Goal: Task Accomplishment & Management: Complete application form

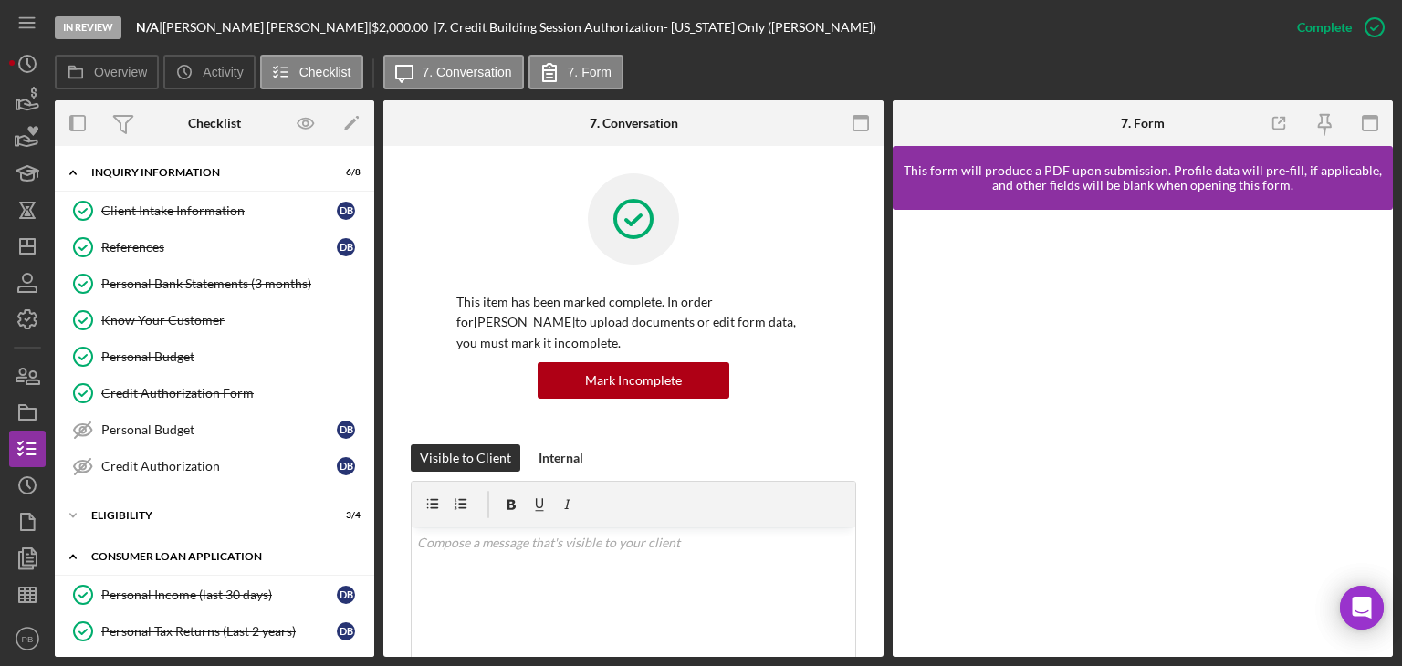
scroll to position [383, 0]
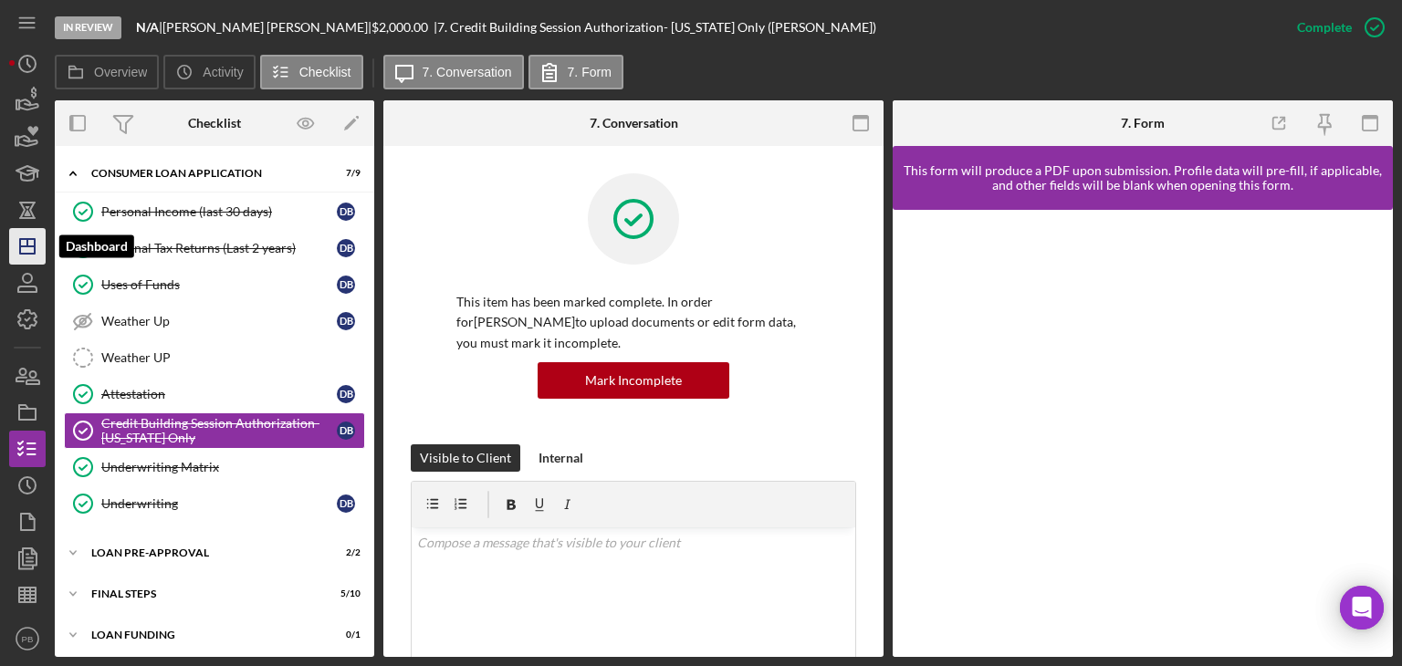
click at [24, 244] on icon "Icon/Dashboard" at bounding box center [28, 247] width 46 height 46
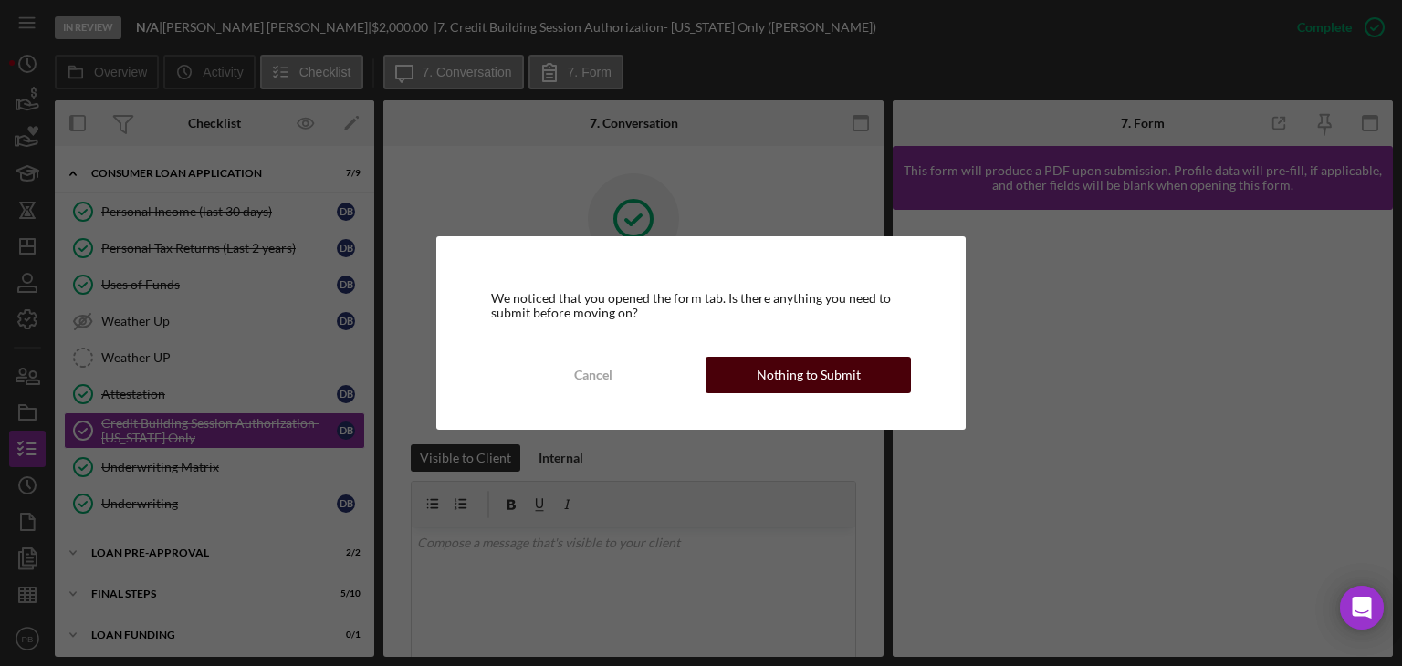
click at [825, 380] on div "Nothing to Submit" at bounding box center [809, 375] width 104 height 37
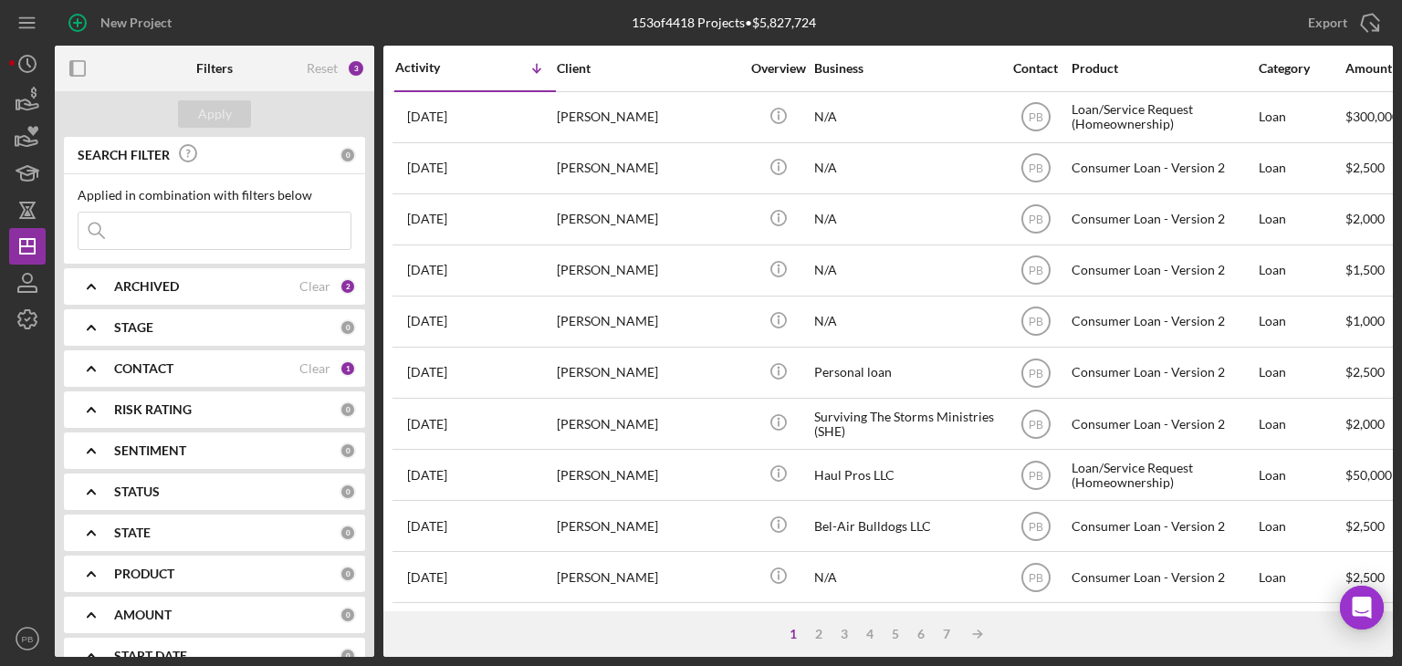
click at [156, 362] on b "CONTACT" at bounding box center [143, 369] width 59 height 15
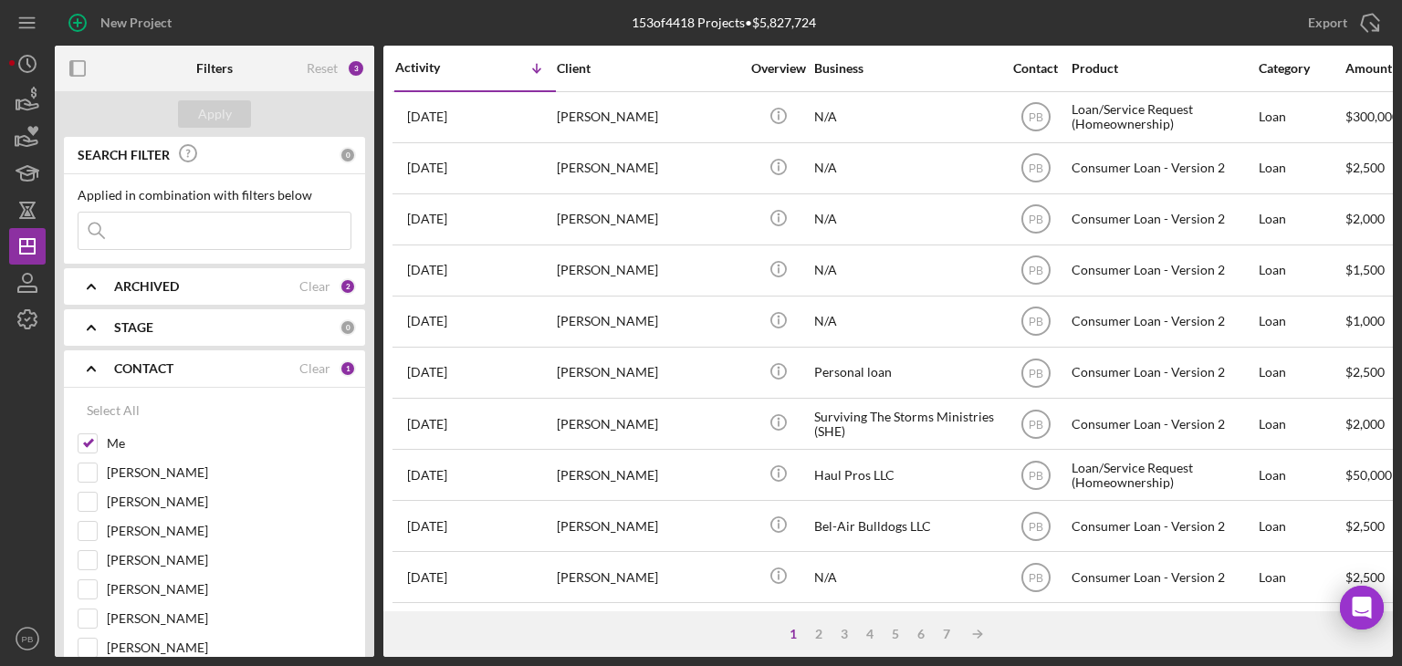
click at [156, 362] on b "CONTACT" at bounding box center [143, 369] width 59 height 15
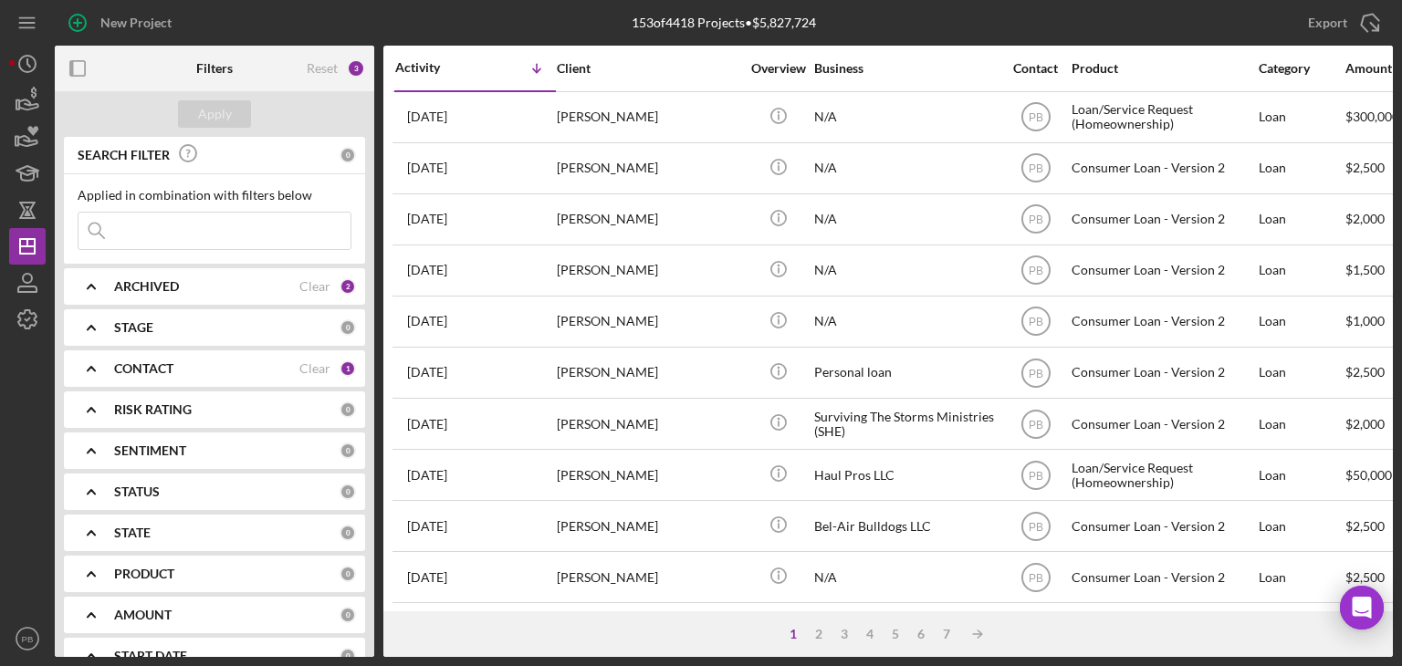
click at [179, 372] on div "CONTACT" at bounding box center [206, 369] width 185 height 15
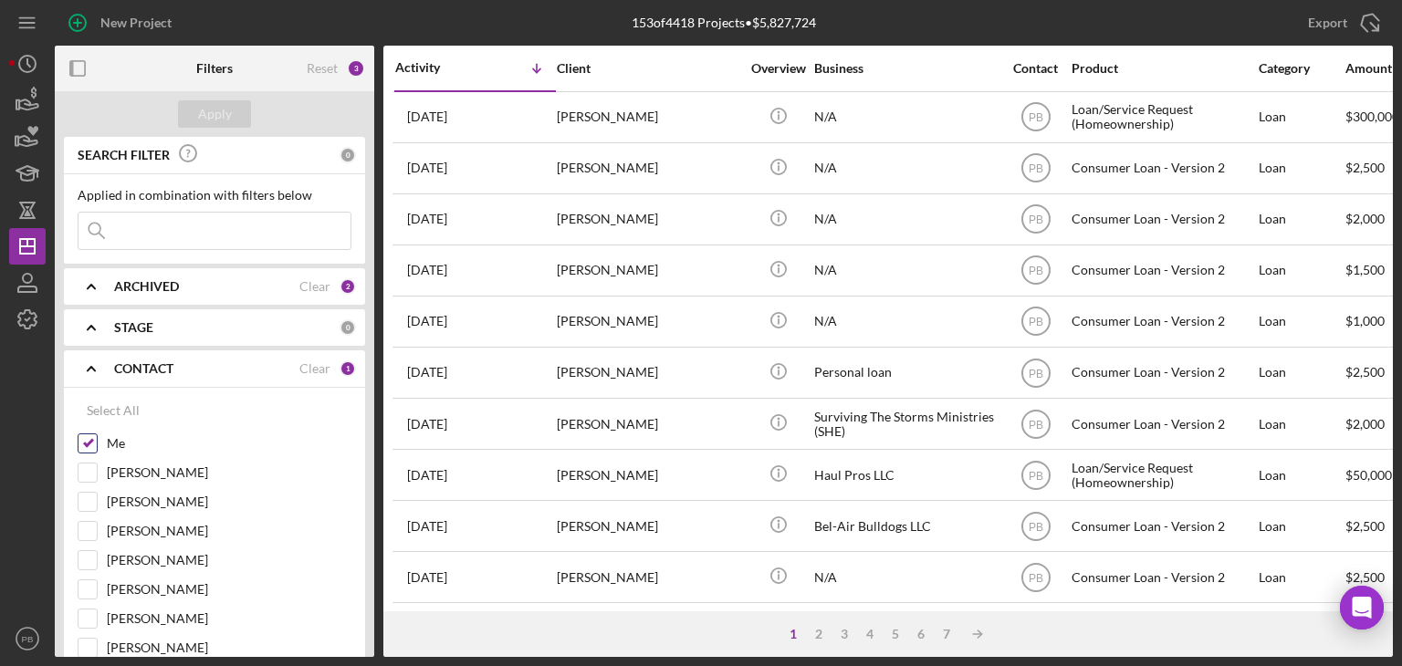
click at [82, 443] on input "Me" at bounding box center [88, 444] width 18 height 18
checkbox input "false"
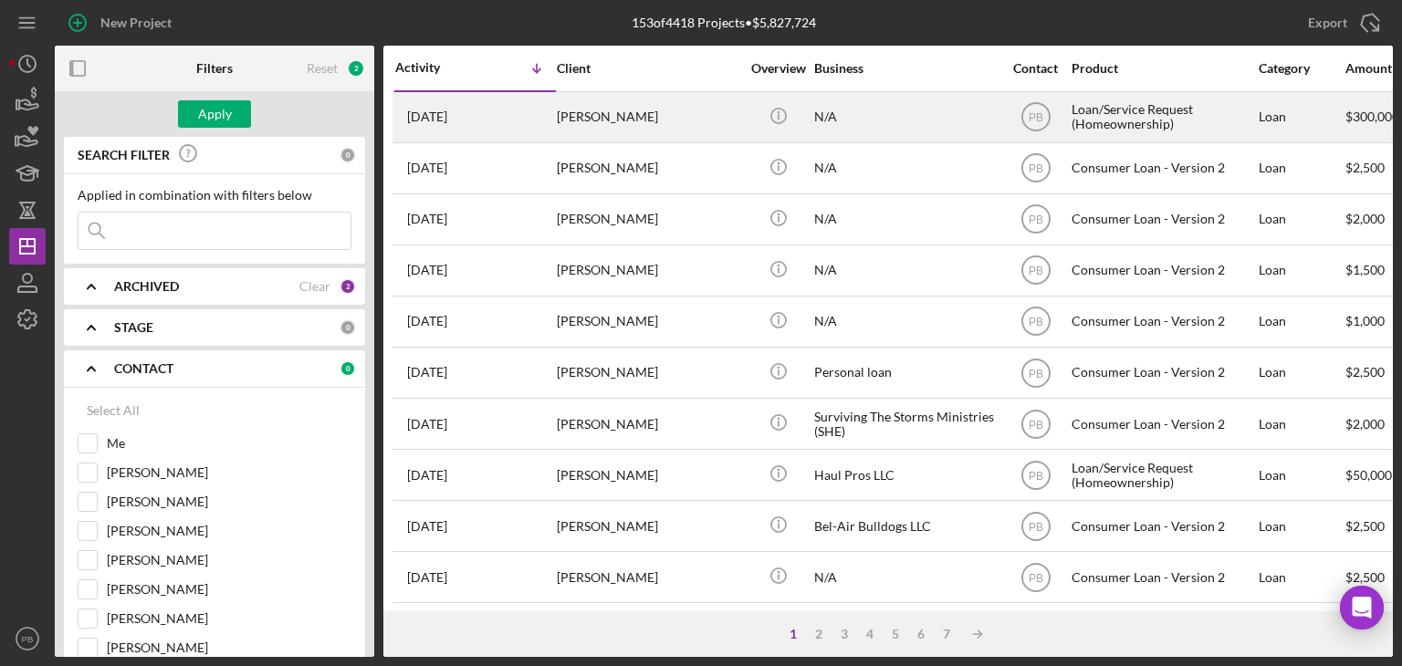
drag, startPoint x: 132, startPoint y: 242, endPoint x: 996, endPoint y: 134, distance: 870.4
click at [145, 236] on input at bounding box center [215, 231] width 272 height 37
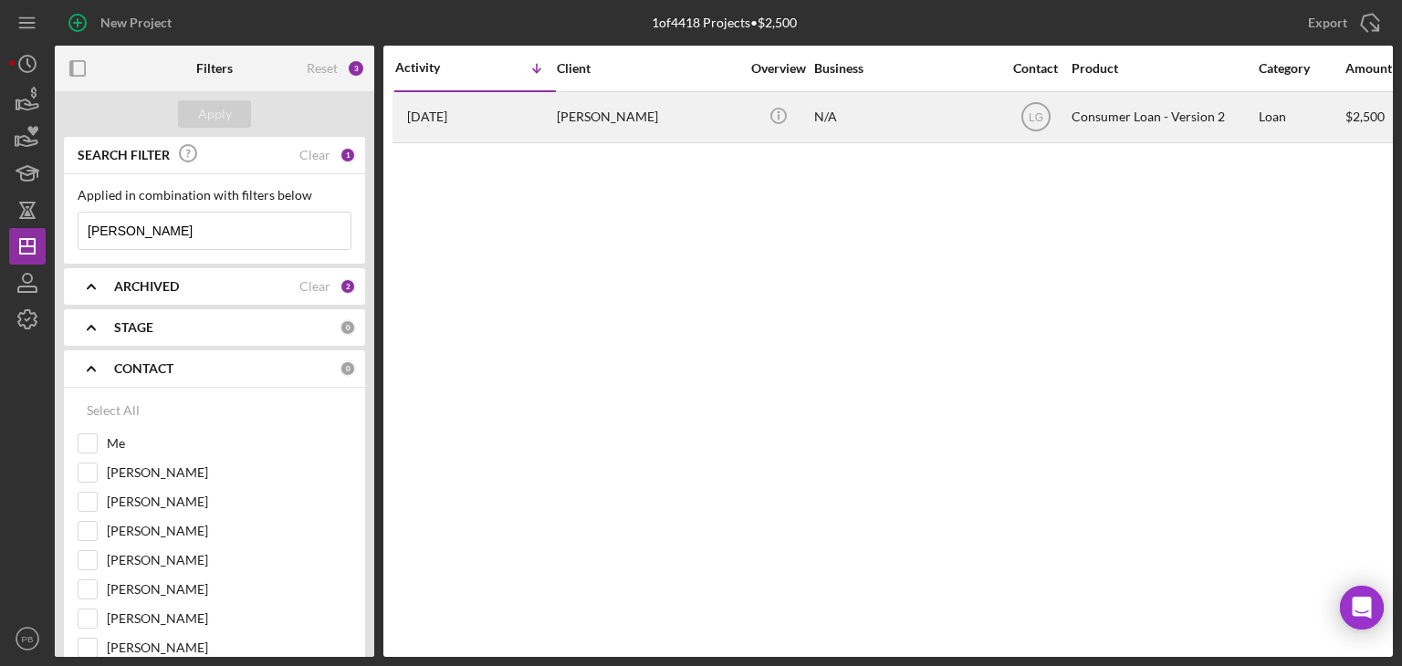
type input "[PERSON_NAME]"
click at [603, 110] on div "[PERSON_NAME]" at bounding box center [648, 117] width 183 height 48
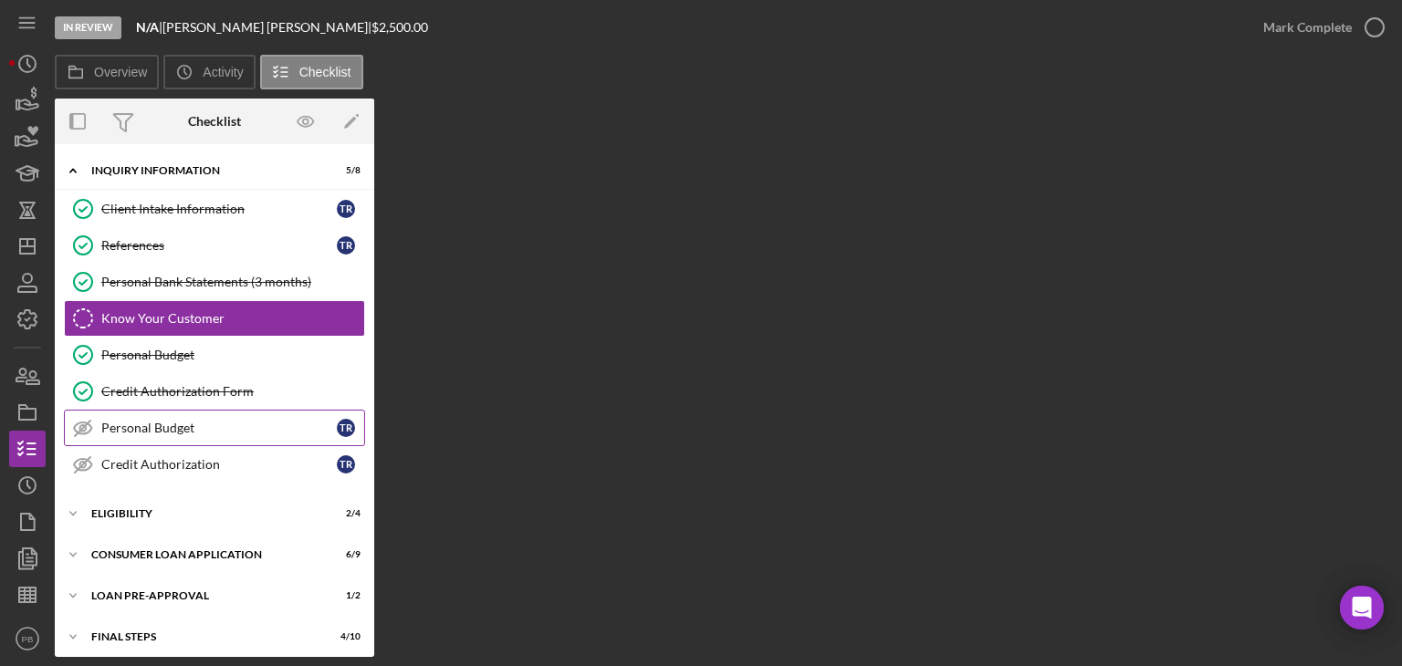
scroll to position [46, 0]
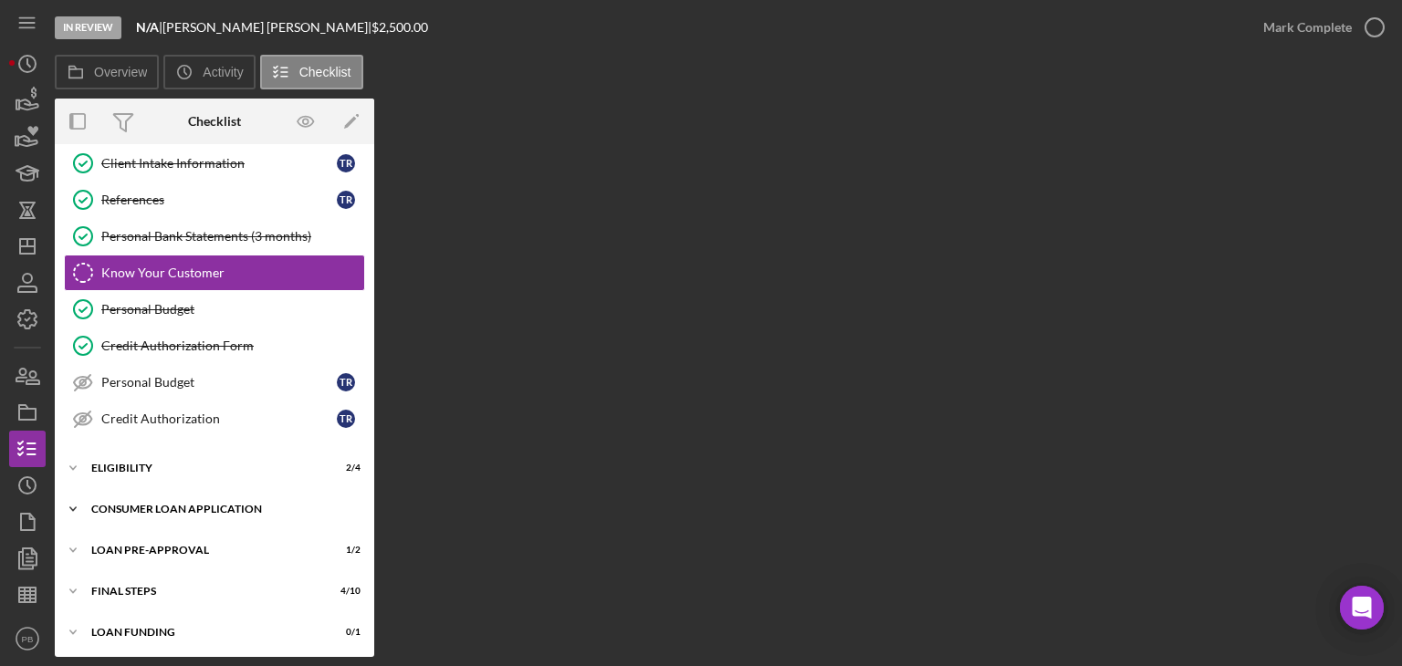
click at [152, 504] on div "Consumer Loan Application" at bounding box center [221, 509] width 260 height 11
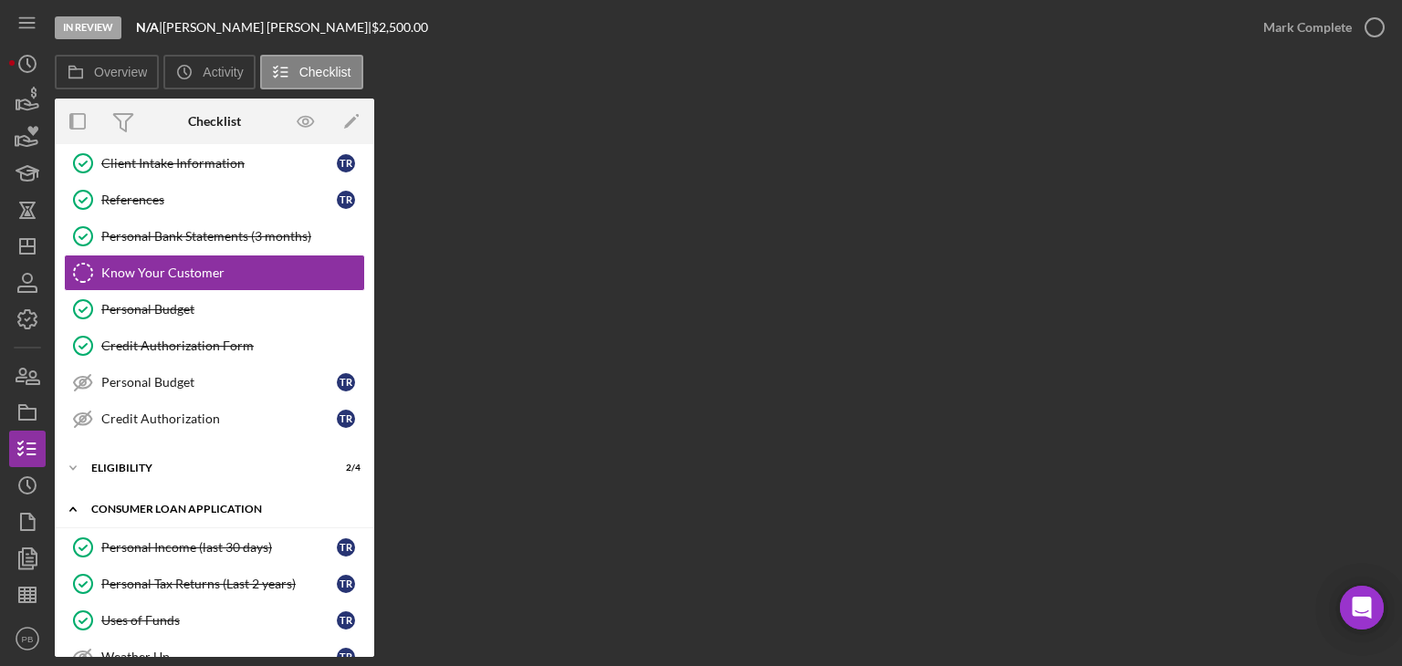
click at [152, 504] on div "Consumer Loan Application" at bounding box center [221, 509] width 260 height 11
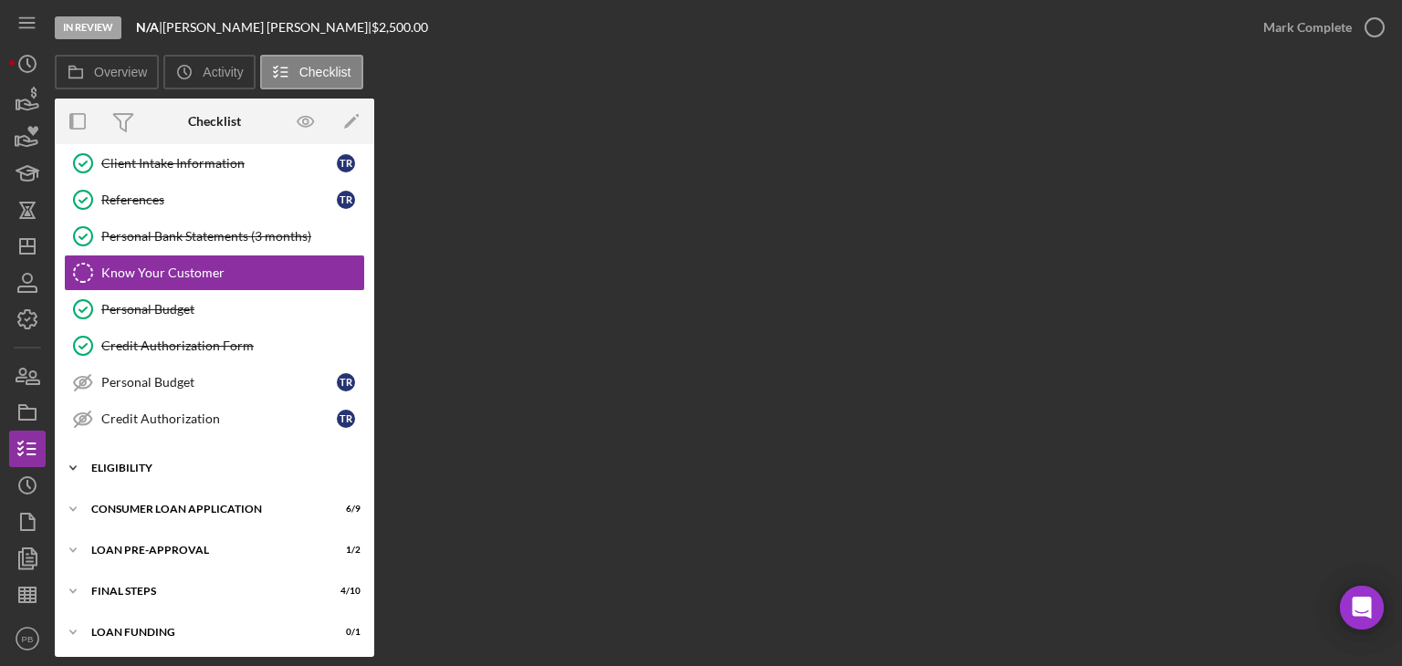
click at [129, 452] on div "Icon/Expander Eligibility 2 / 4" at bounding box center [215, 468] width 320 height 37
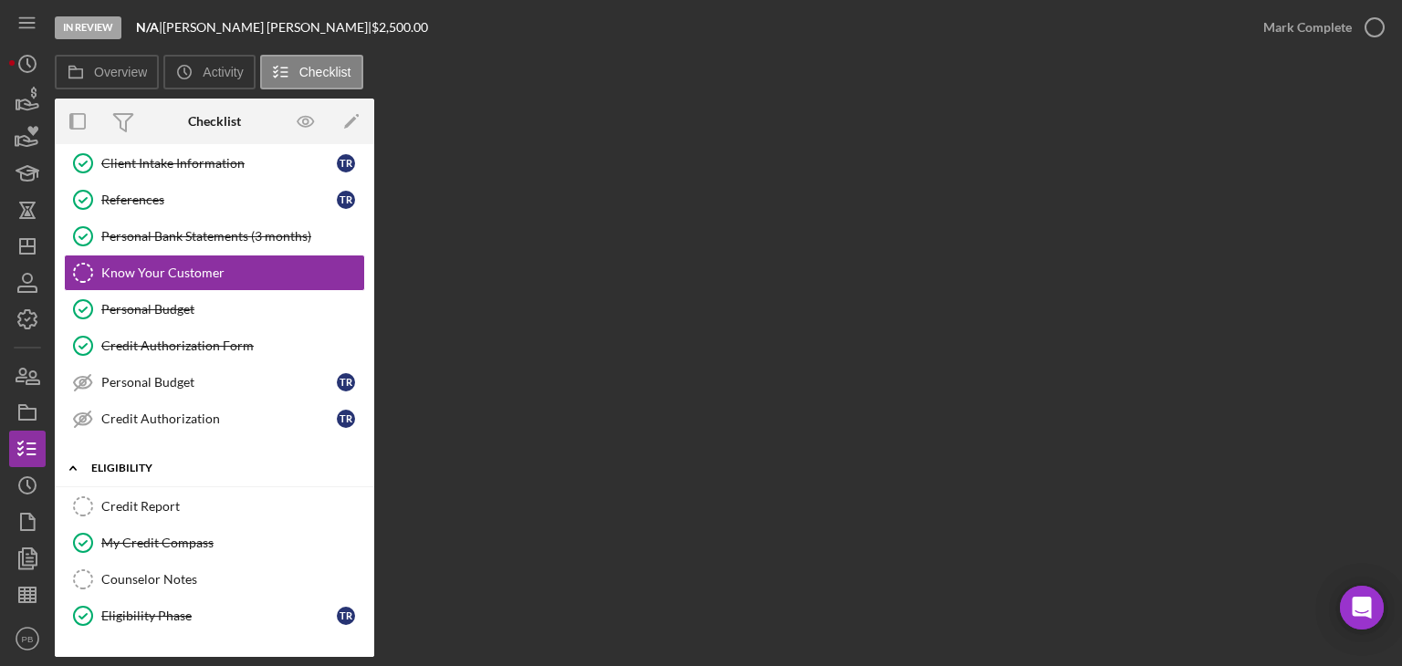
click at [129, 452] on div "Icon/Expander Eligibility 2 / 4" at bounding box center [215, 468] width 320 height 37
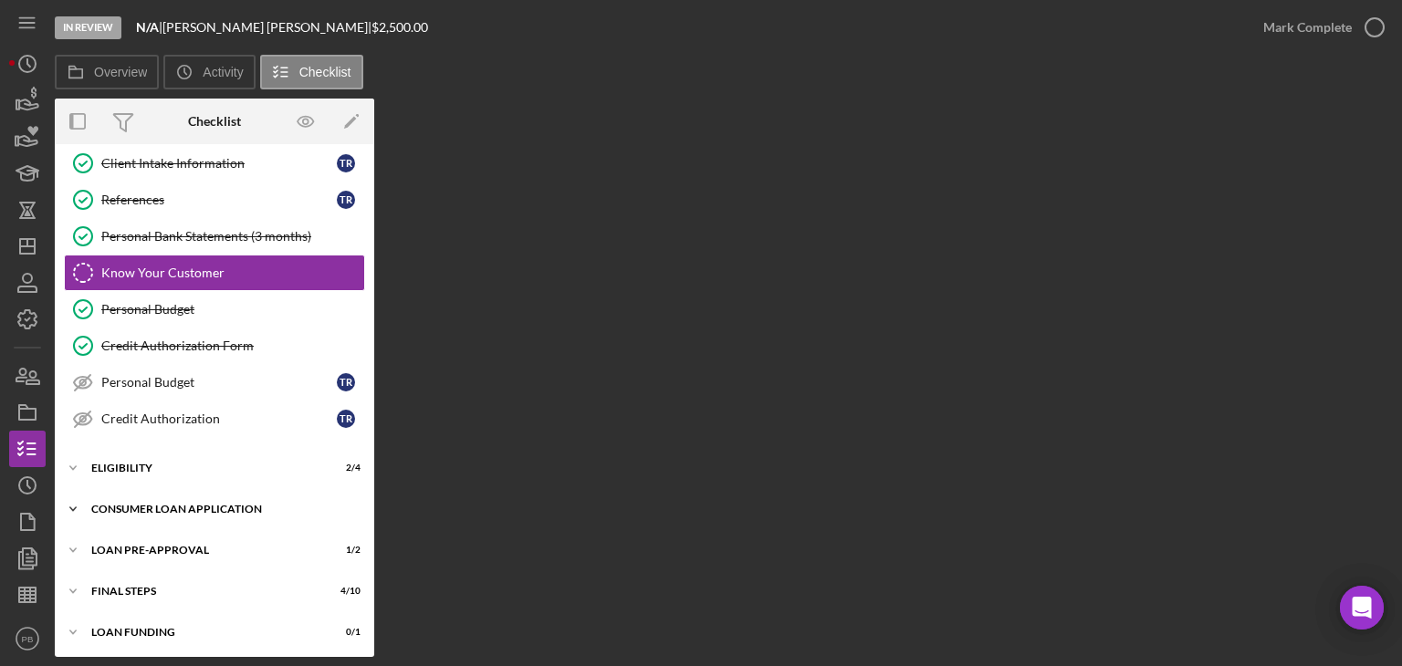
click at [155, 512] on div "Icon/Expander Consumer Loan Application 6 / 9" at bounding box center [215, 509] width 320 height 37
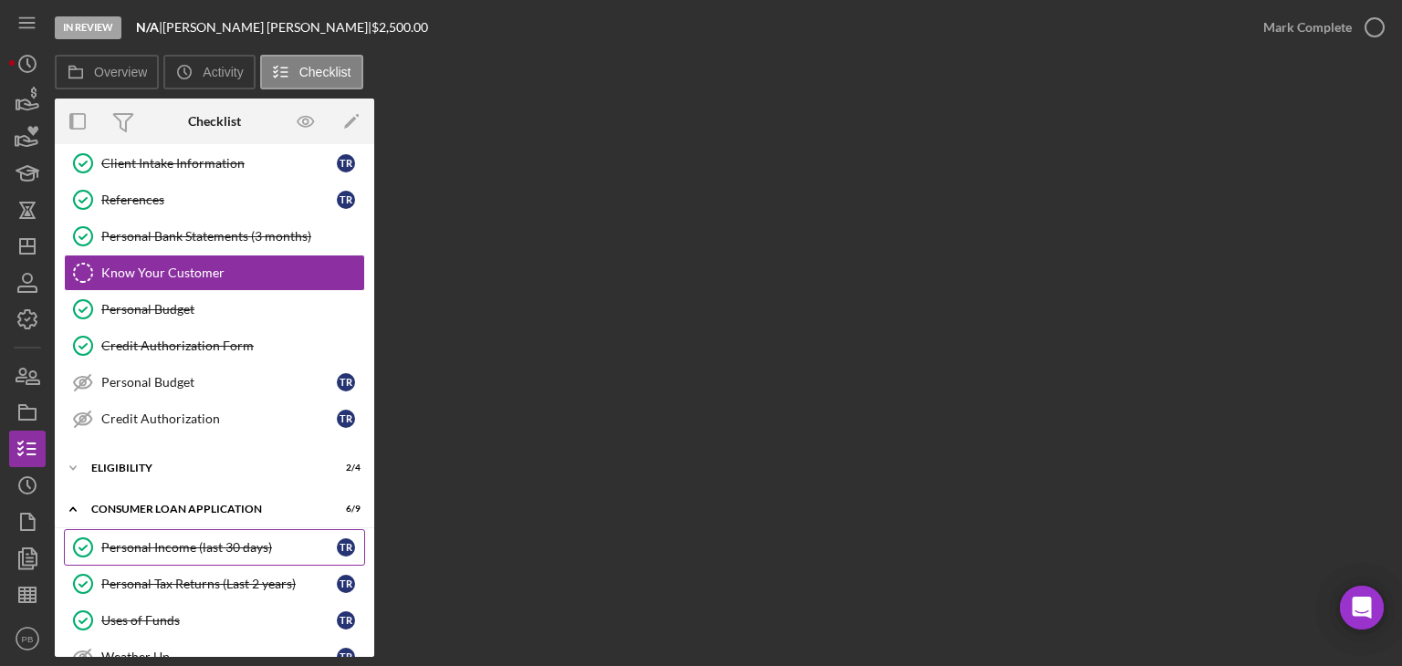
scroll to position [381, 0]
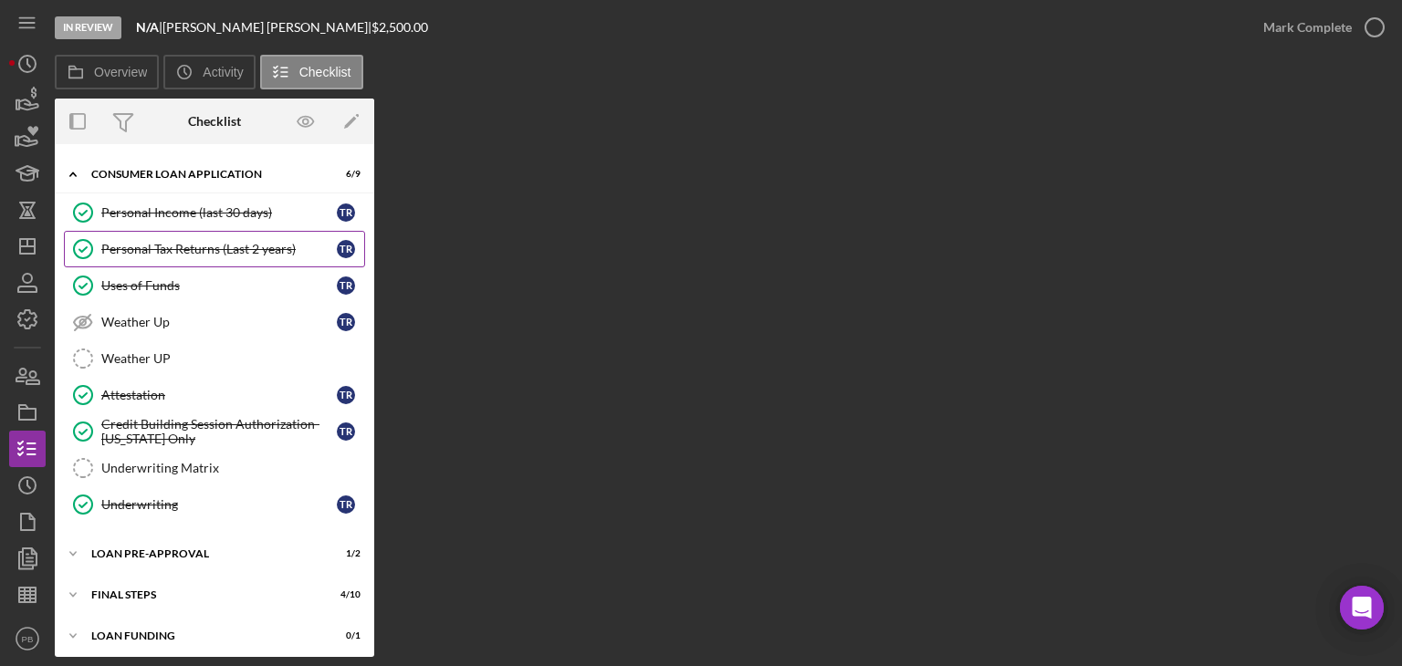
click at [208, 252] on div "Personal Tax Returns (Last 2 years)" at bounding box center [219, 249] width 236 height 15
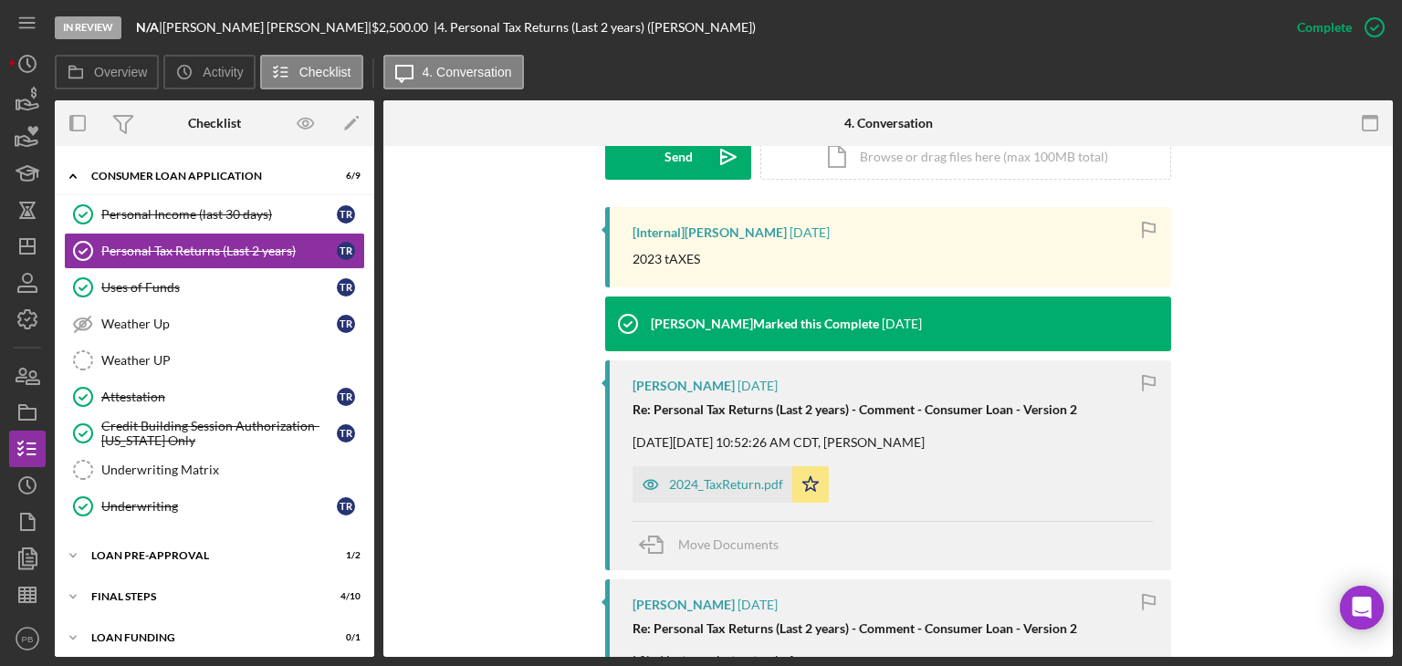
scroll to position [365, 0]
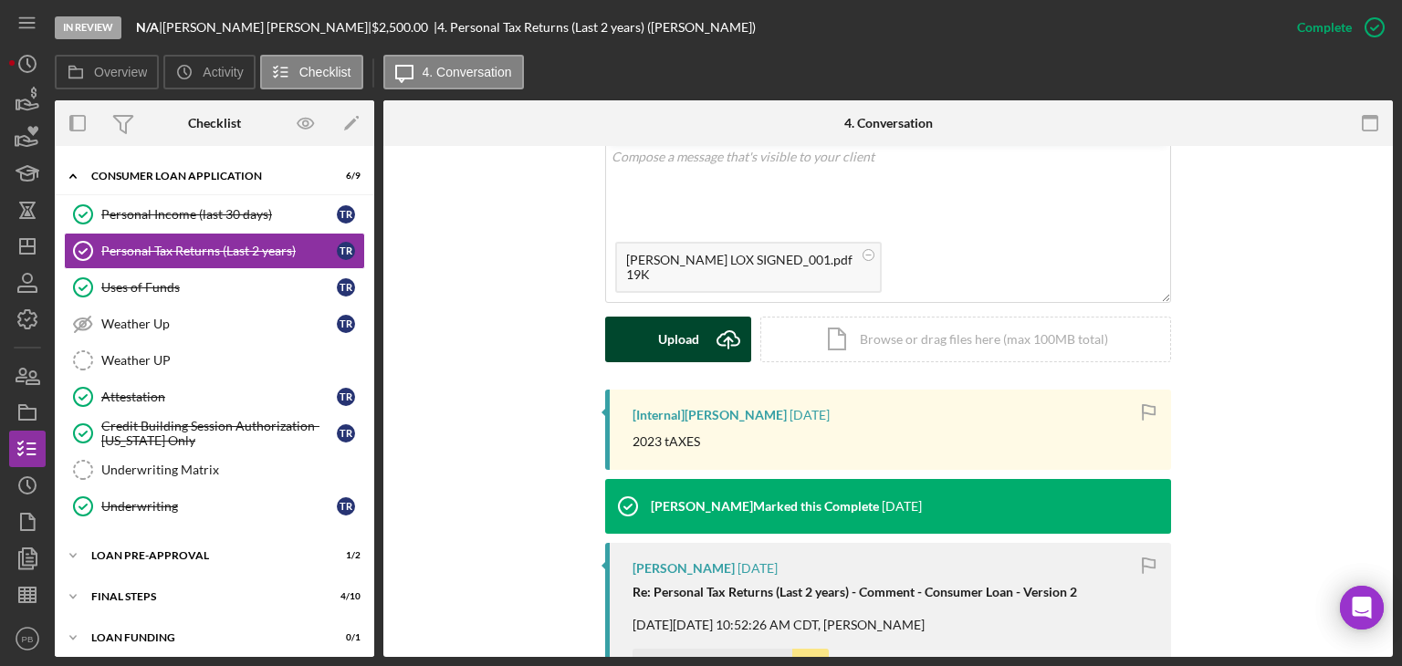
click at [683, 348] on div "Upload" at bounding box center [678, 340] width 41 height 46
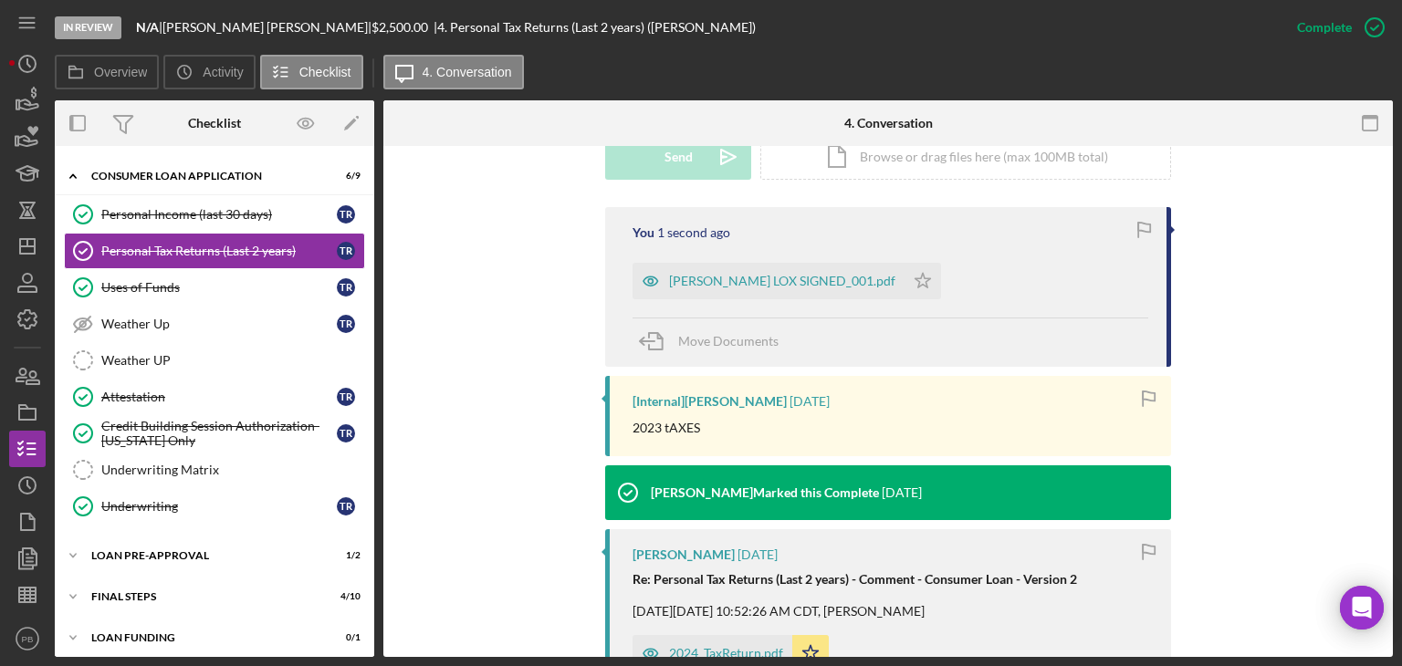
scroll to position [0, 0]
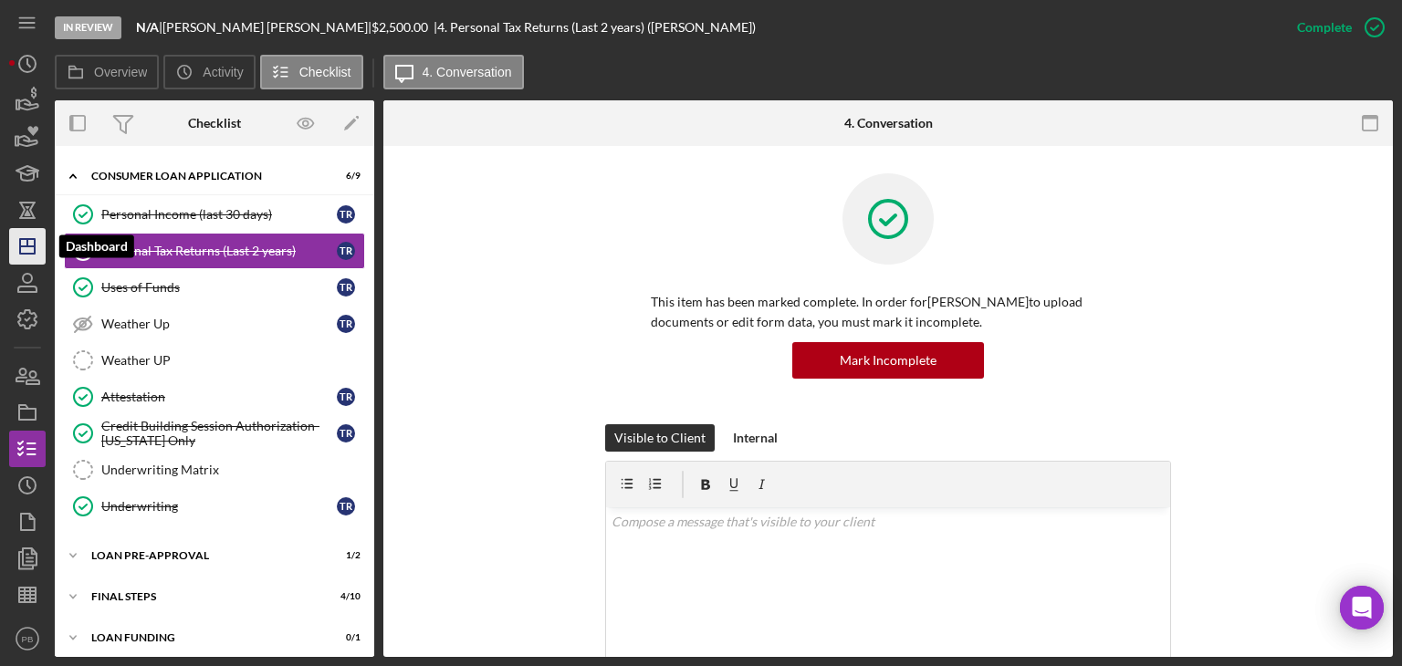
click at [29, 249] on icon "Icon/Dashboard" at bounding box center [28, 247] width 46 height 46
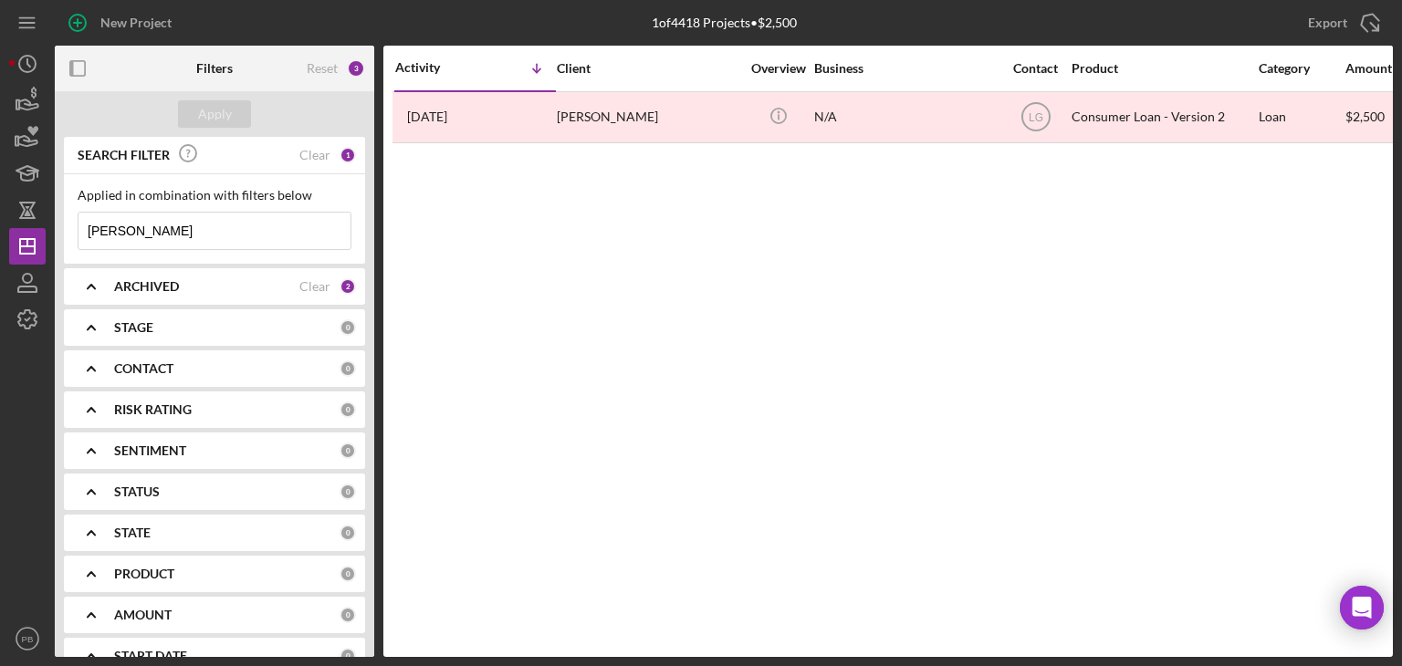
click at [143, 372] on b "CONTACT" at bounding box center [143, 369] width 59 height 15
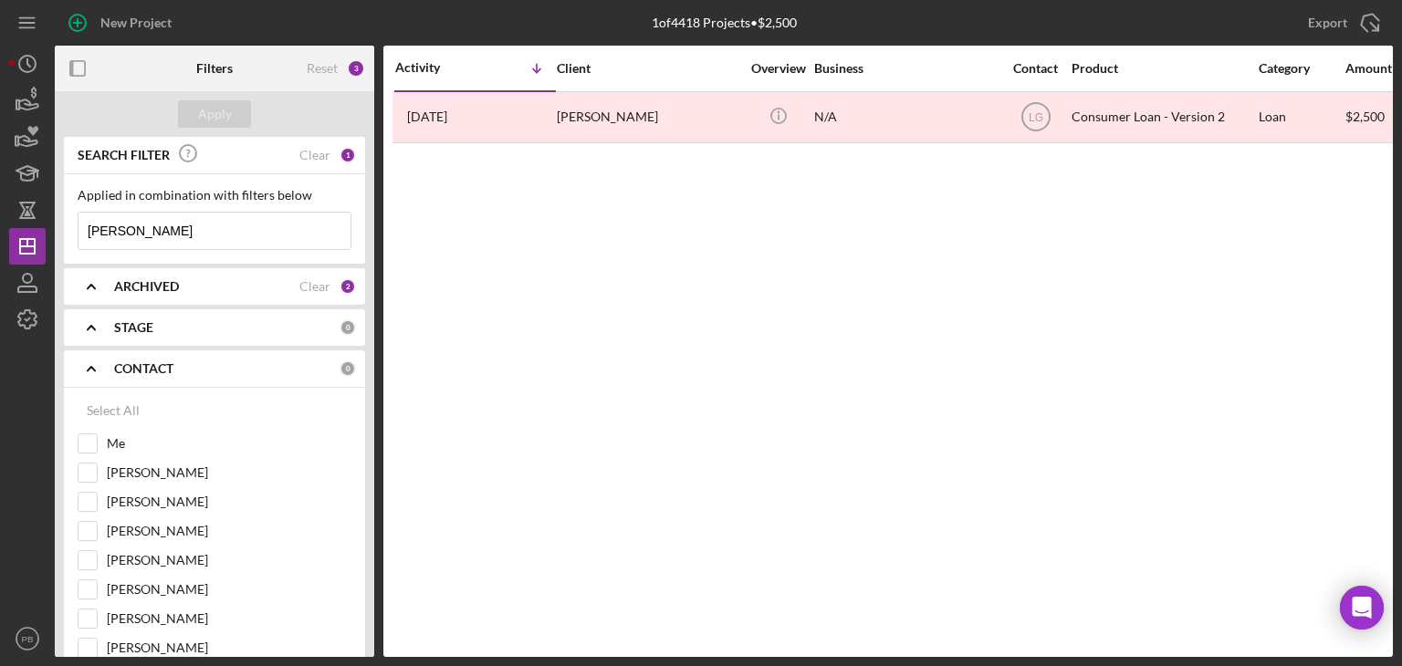
click at [143, 372] on b "CONTACT" at bounding box center [143, 369] width 59 height 15
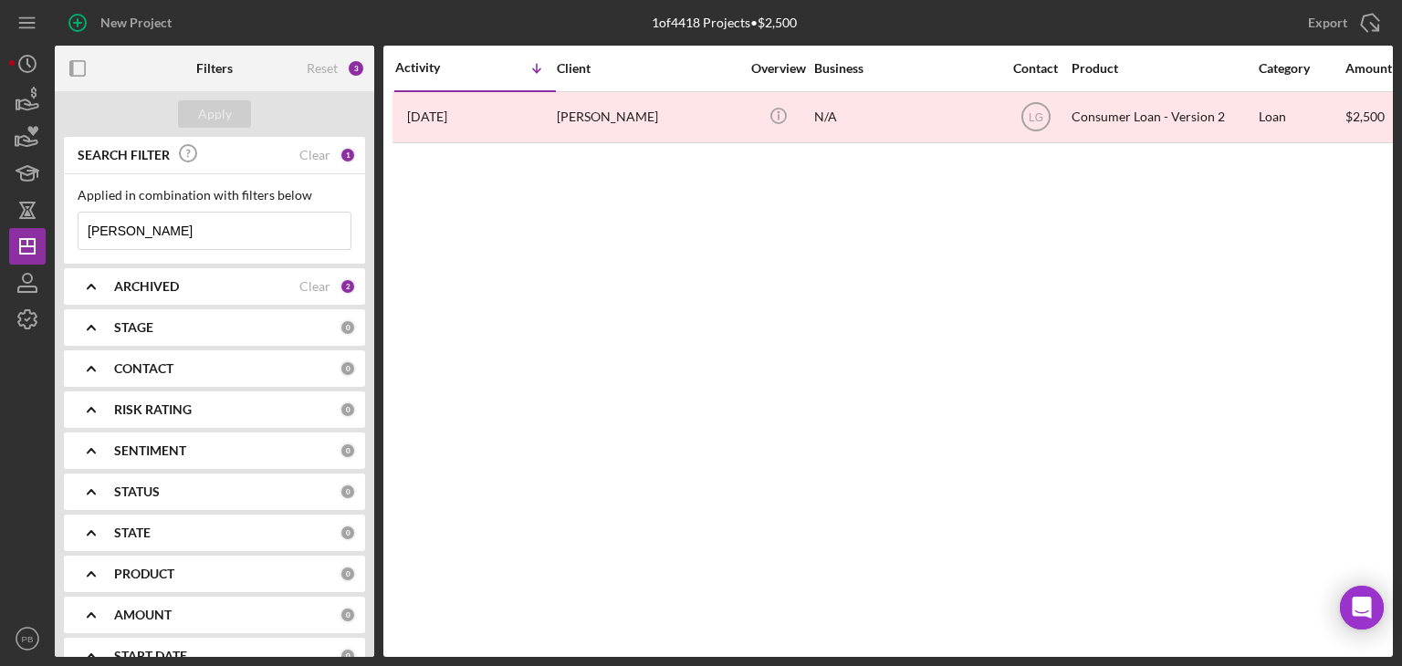
click at [143, 372] on b "CONTACT" at bounding box center [143, 369] width 59 height 15
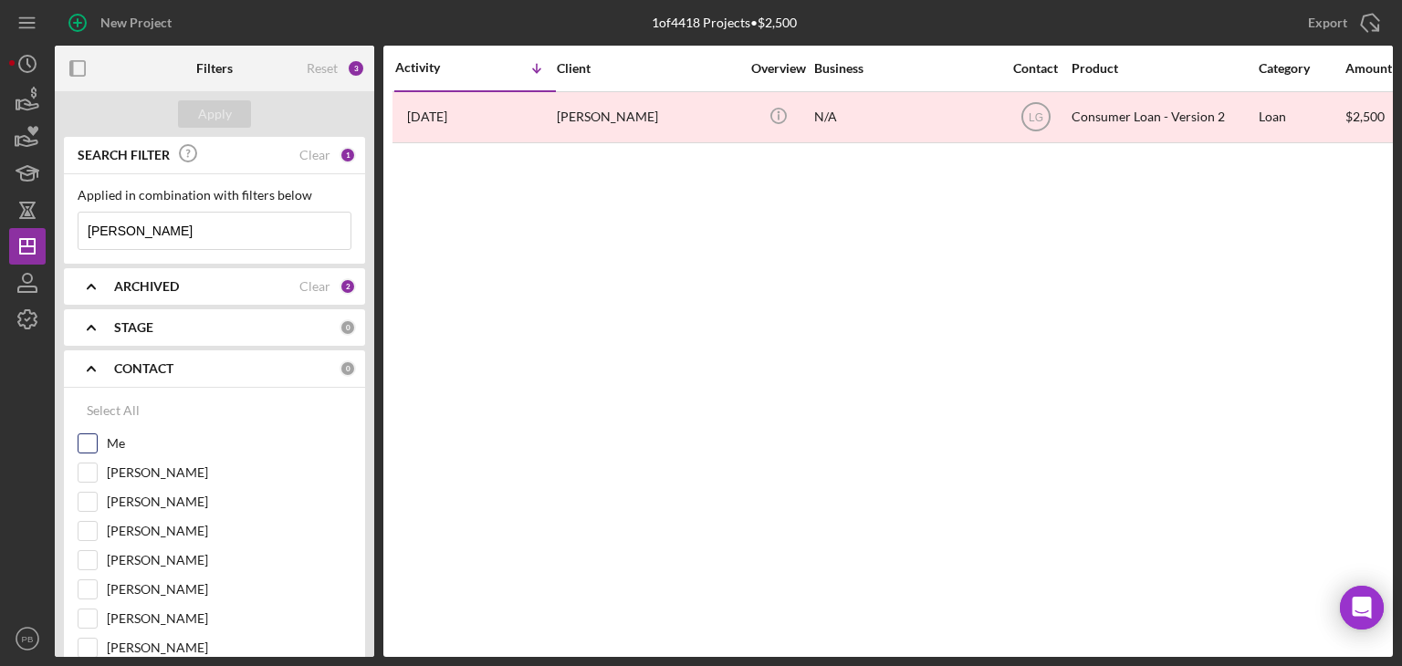
click at [91, 439] on input "Me" at bounding box center [88, 444] width 18 height 18
checkbox input "true"
click at [215, 104] on div "Apply" at bounding box center [215, 113] width 34 height 27
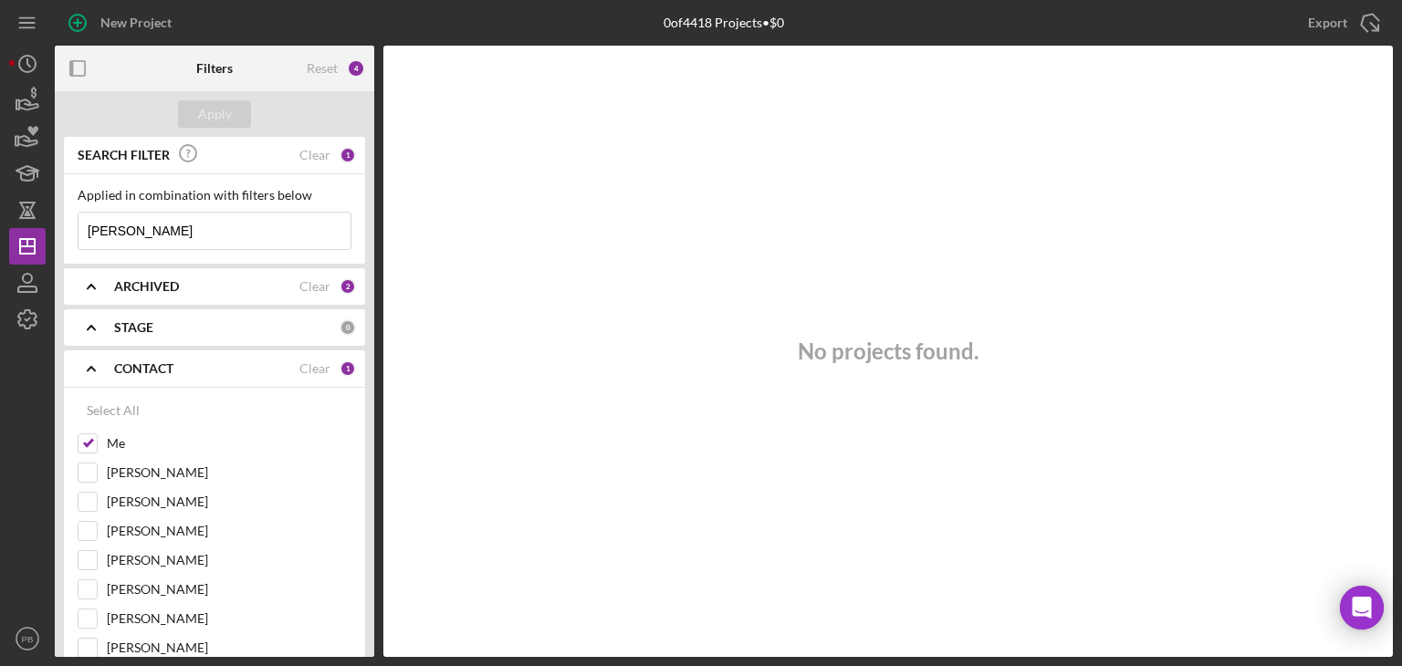
click at [95, 371] on icon "Icon/Expander" at bounding box center [91, 369] width 46 height 46
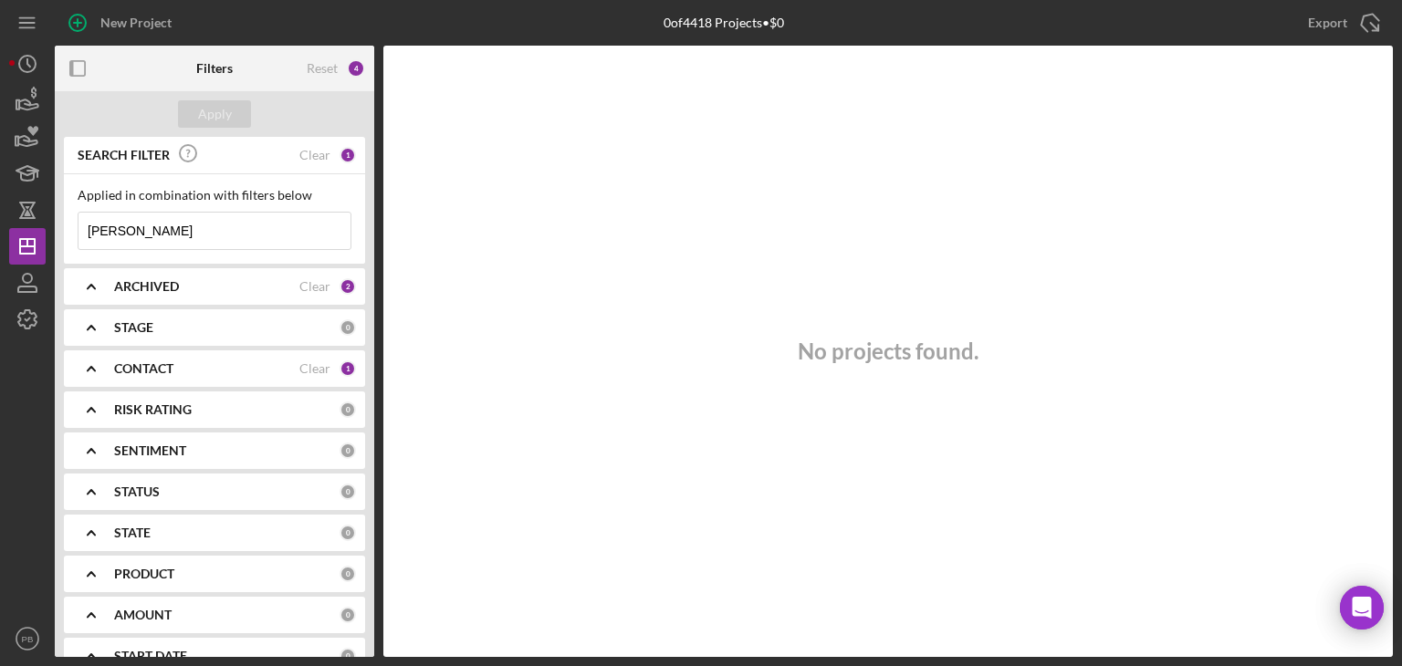
drag, startPoint x: 181, startPoint y: 234, endPoint x: 0, endPoint y: 238, distance: 180.8
click at [0, 238] on div "New Project 0 of 4418 Projects • $0 [PERSON_NAME] Export Icon/Export Filters Re…" at bounding box center [701, 333] width 1402 height 666
click at [199, 119] on div "Apply" at bounding box center [215, 113] width 34 height 27
